Goal: Check status: Check status

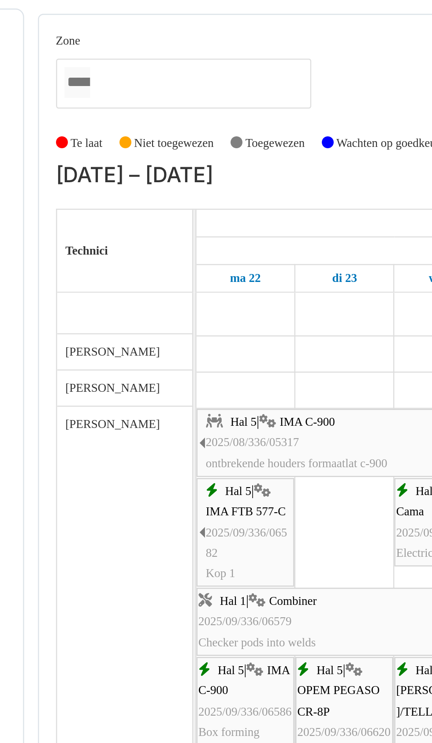
scroll to position [191, 0]
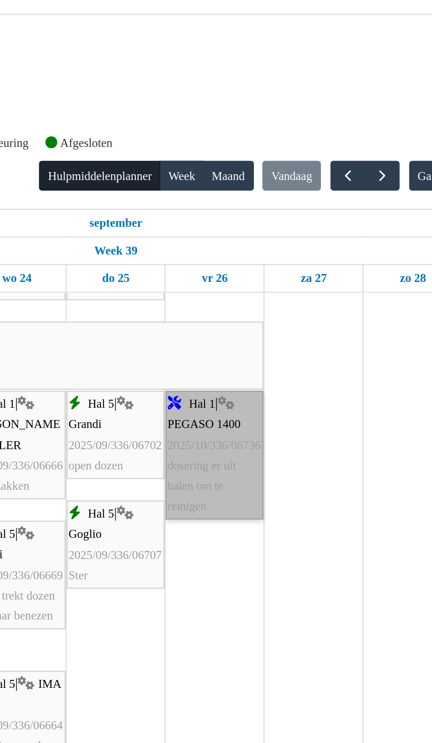
click at [317, 195] on link "Hal 1 | PEGASO 1400 2025/10/336/06736 dosering er uit halen om te reinigen" at bounding box center [315, 188] width 41 height 53
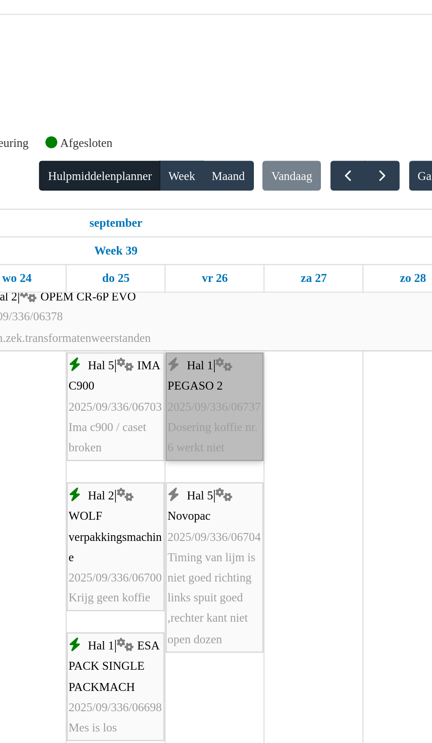
click at [320, 169] on link "Hal 1 | PEGASO 2 2025/09/336/06737 Dosering koffie nr. 6 werkt niet" at bounding box center [315, 168] width 41 height 45
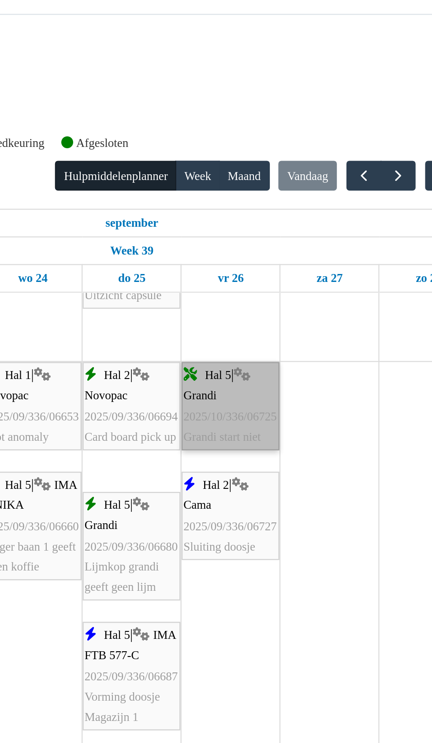
click at [318, 171] on link "Hal 5 | Grandi 2025/10/336/06725 Grandi start niet" at bounding box center [315, 168] width 41 height 37
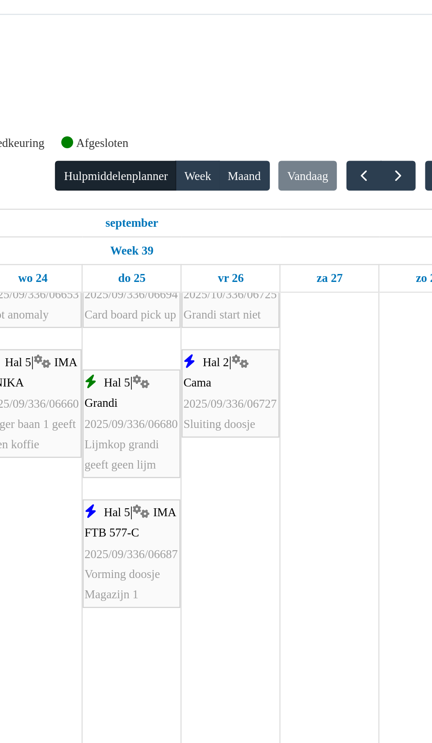
scroll to position [2313, 0]
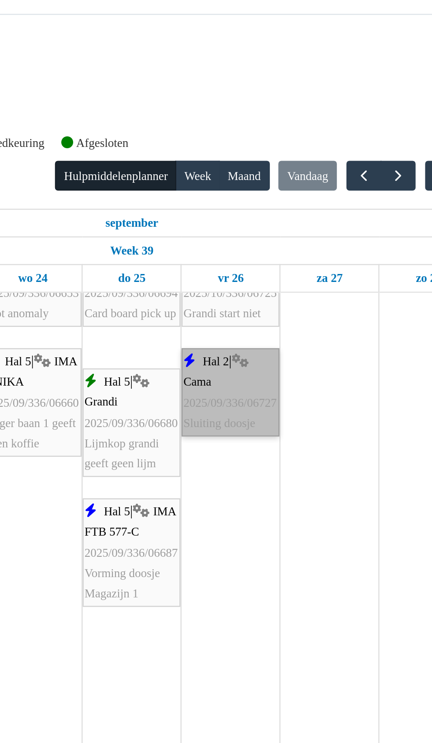
click at [310, 162] on link "Hal 2 | Cama 2025/09/336/06727 Sluiting doosje" at bounding box center [315, 162] width 41 height 37
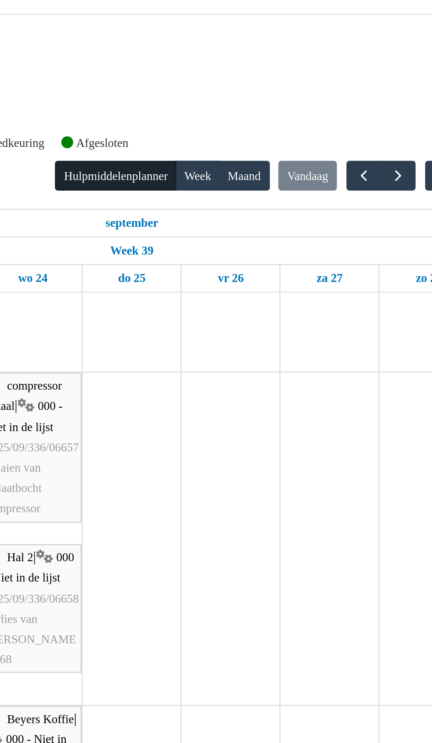
scroll to position [2589, 0]
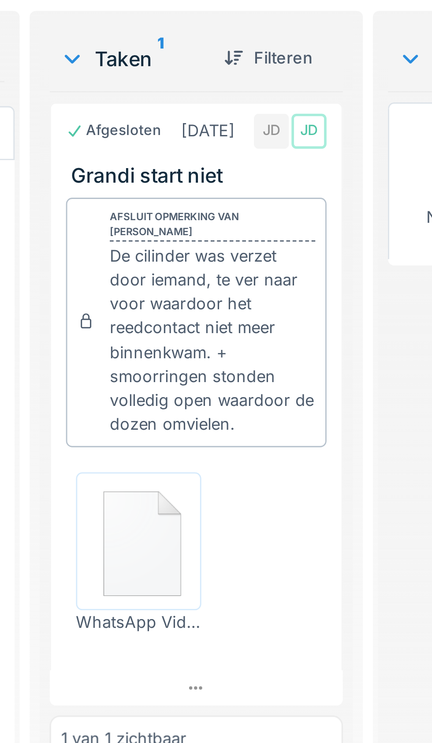
click at [235, 302] on img at bounding box center [235, 304] width 40 height 44
